Goal: Task Accomplishment & Management: Complete application form

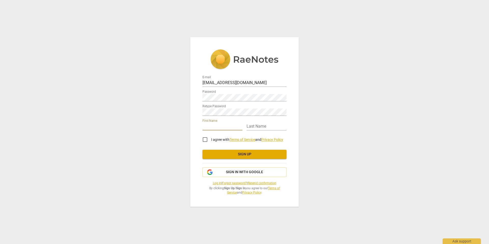
click at [202, 126] on div "E-mail [EMAIL_ADDRESS][DOMAIN_NAME] Password Retype Password First Name Last Na…" at bounding box center [244, 122] width 109 height 170
click at [208, 126] on input "text" at bounding box center [223, 126] width 40 height 7
type input "[PERSON_NAME]"
click at [205, 140] on input "I agree with Terms of Service and Privacy Policy" at bounding box center [205, 139] width 12 height 12
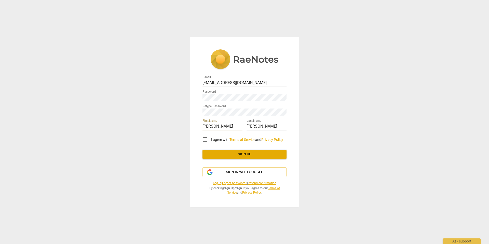
checkbox input "true"
click at [261, 154] on span "Sign up" at bounding box center [245, 154] width 76 height 5
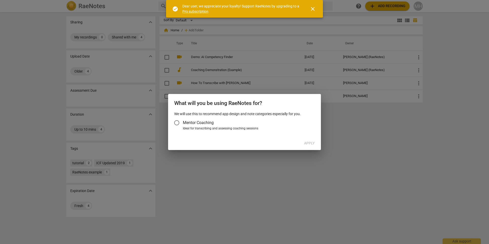
click at [177, 122] on input "Mentor Coaching" at bounding box center [177, 123] width 12 height 12
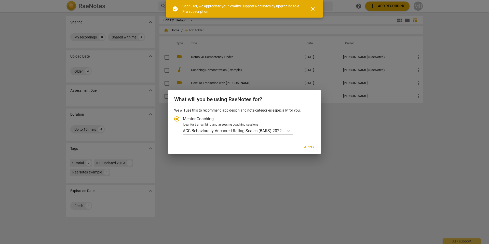
click at [309, 145] on span "Apply" at bounding box center [309, 147] width 11 height 5
radio input "false"
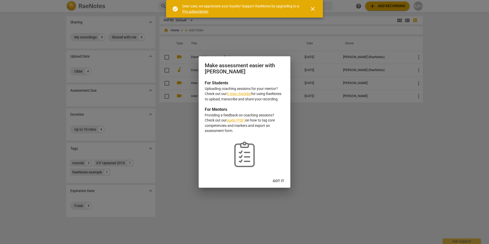
click at [279, 183] on span "Got it" at bounding box center [278, 181] width 11 height 5
